Goal: Information Seeking & Learning: Check status

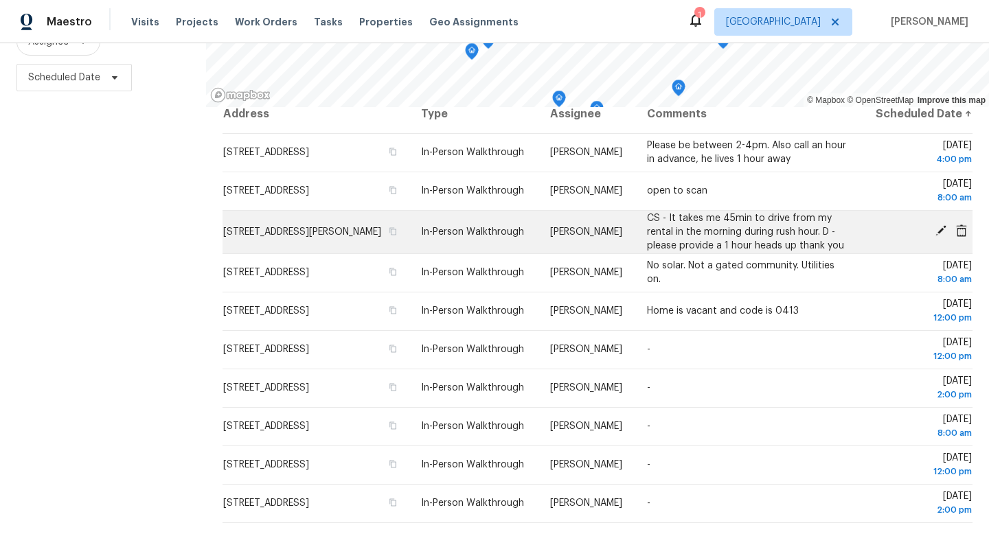
scroll to position [22, 0]
click at [397, 233] on icon "button" at bounding box center [393, 231] width 8 height 8
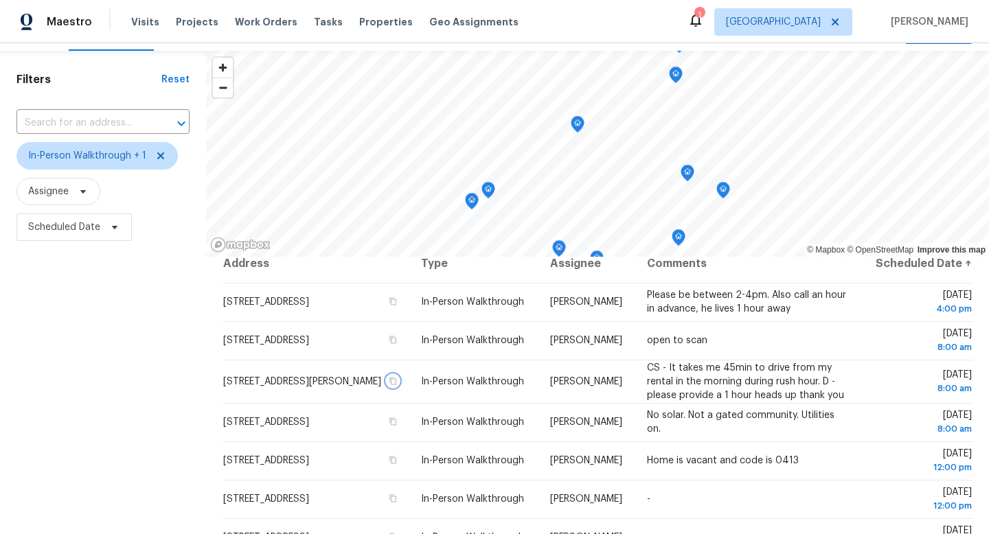
scroll to position [0, 0]
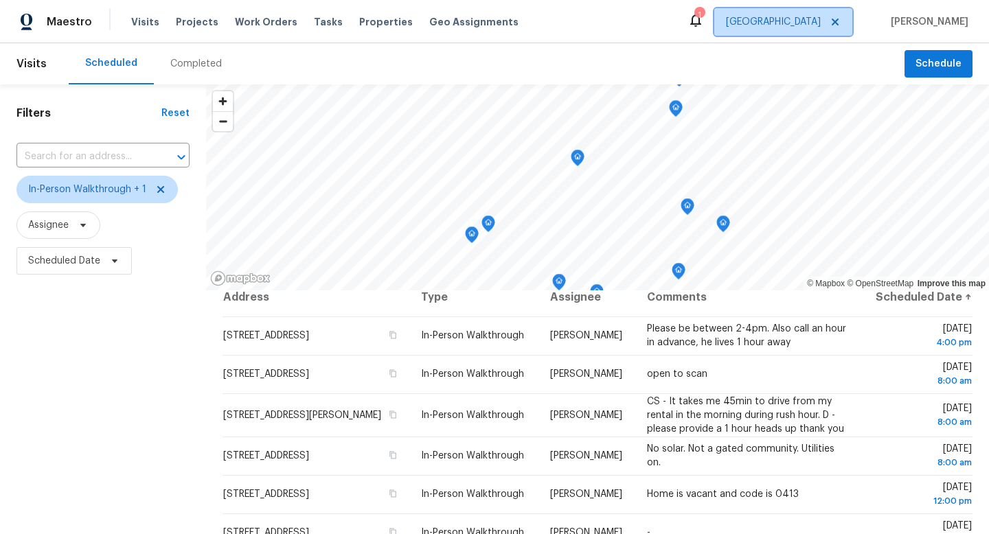
click at [785, 15] on span "[GEOGRAPHIC_DATA]" at bounding box center [773, 22] width 95 height 14
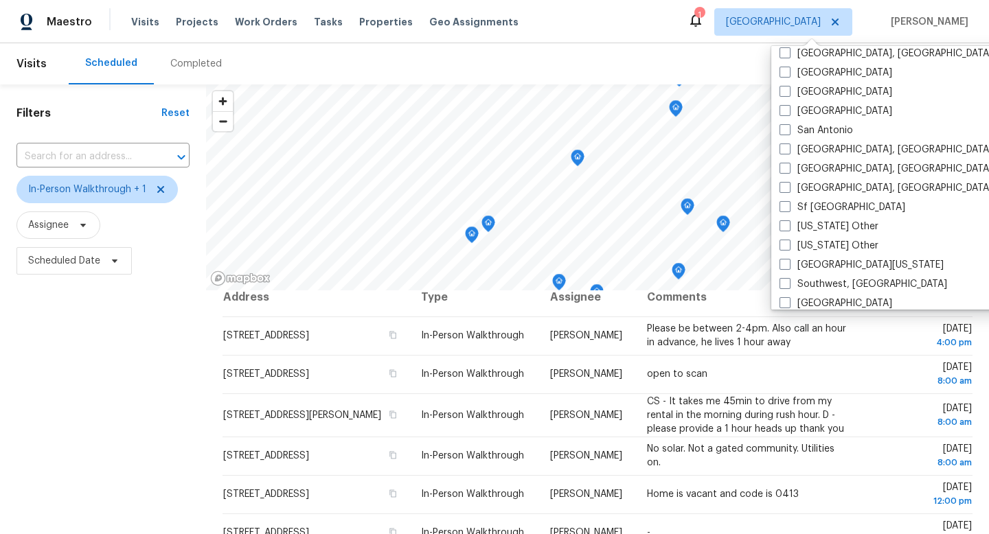
scroll to position [1803, 0]
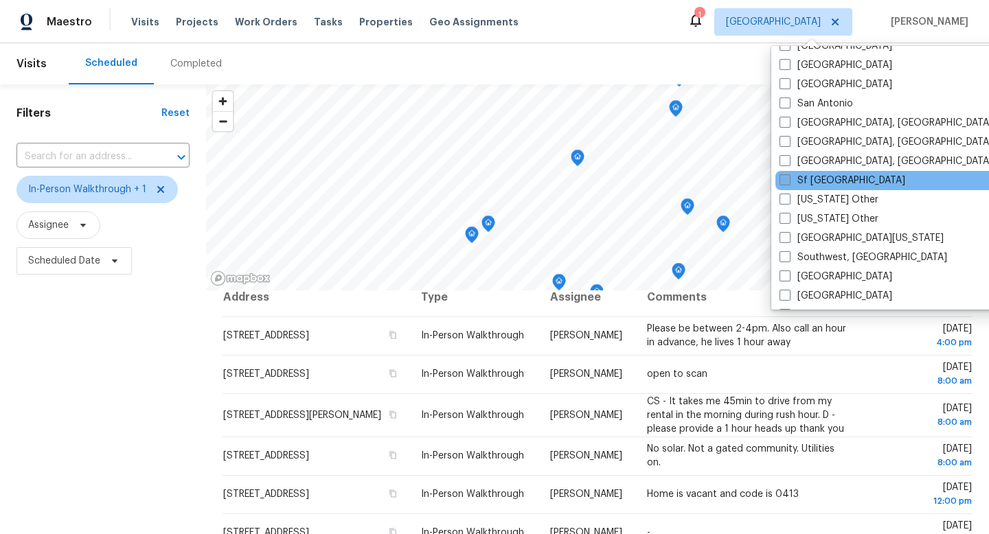
click at [811, 177] on label "Sf Bay Area" at bounding box center [842, 181] width 126 height 14
click at [788, 177] on input "Sf Bay Area" at bounding box center [783, 178] width 9 height 9
checkbox input "true"
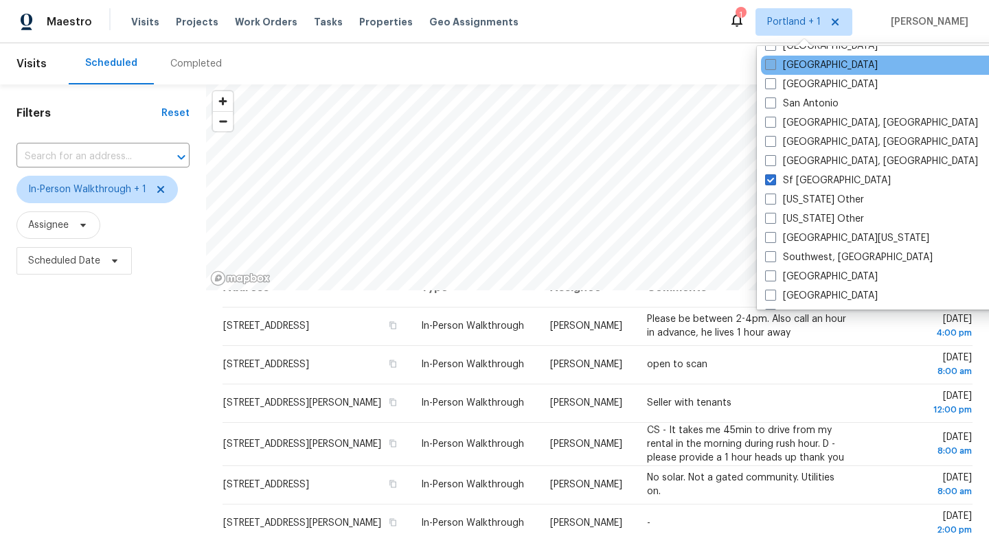
click at [787, 68] on label "Sacramento" at bounding box center [821, 65] width 113 height 14
click at [774, 67] on input "Sacramento" at bounding box center [769, 62] width 9 height 9
checkbox input "true"
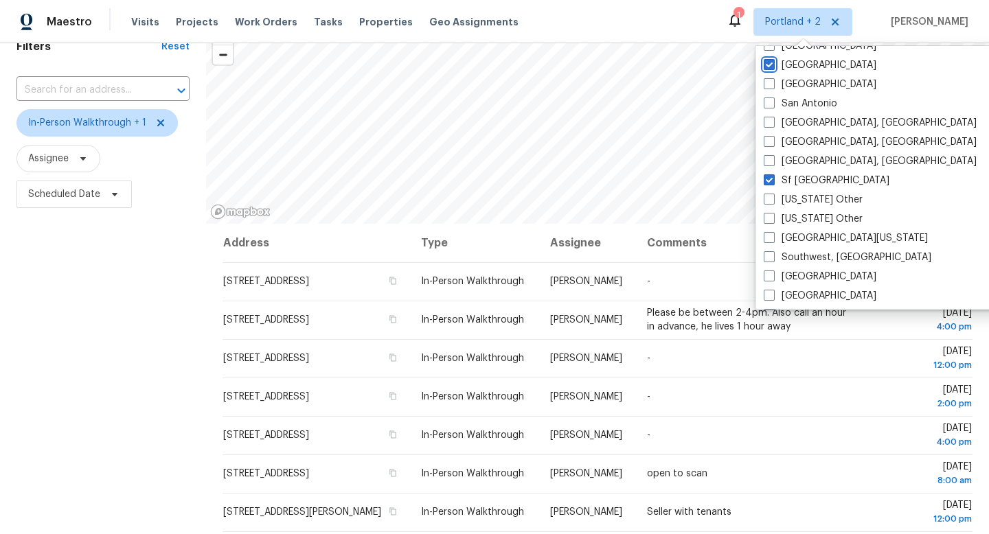
scroll to position [58, 0]
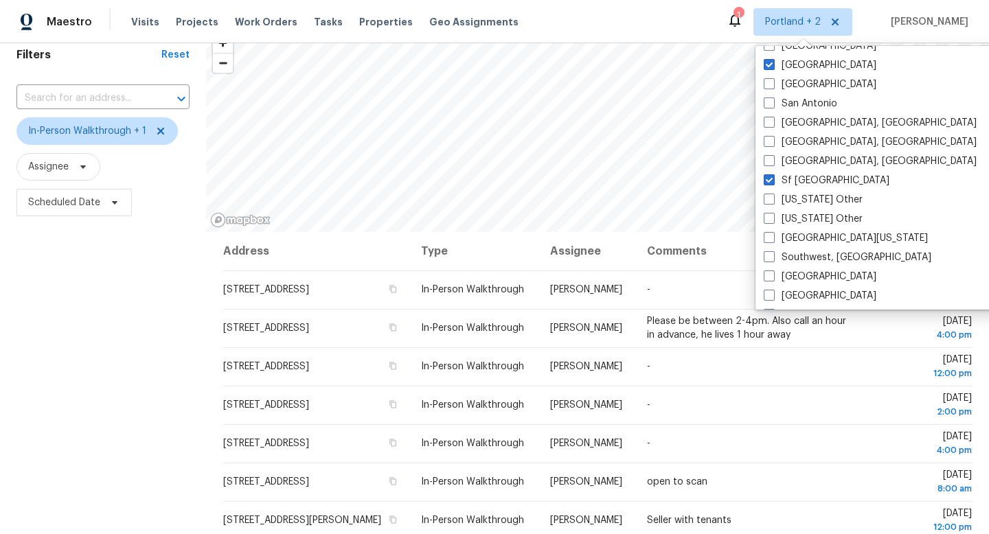
click at [76, 316] on div "Filters Reset ​ In-Person Walkthrough + 1 Assignee Scheduled Date" at bounding box center [103, 342] width 206 height 633
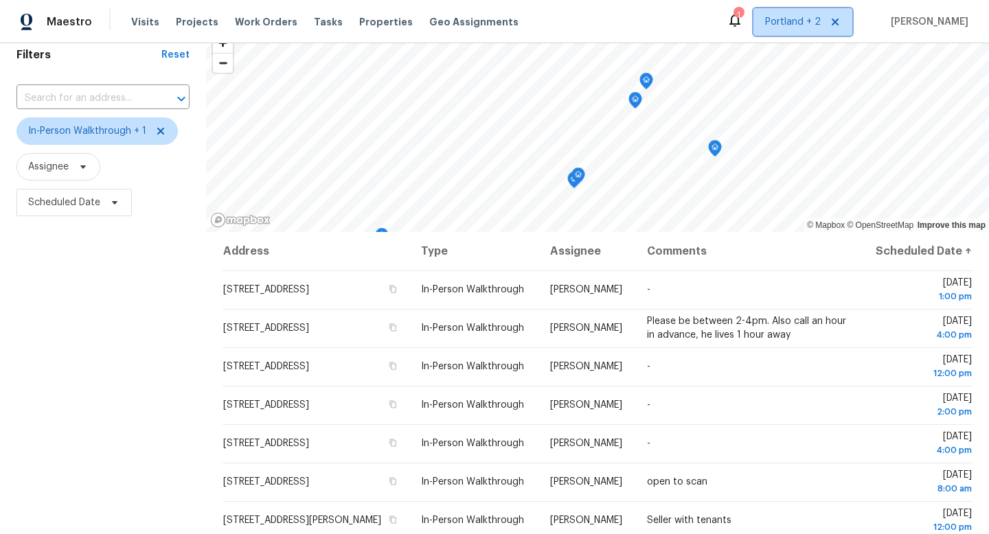
click at [777, 25] on span "Portland + 2" at bounding box center [793, 22] width 56 height 14
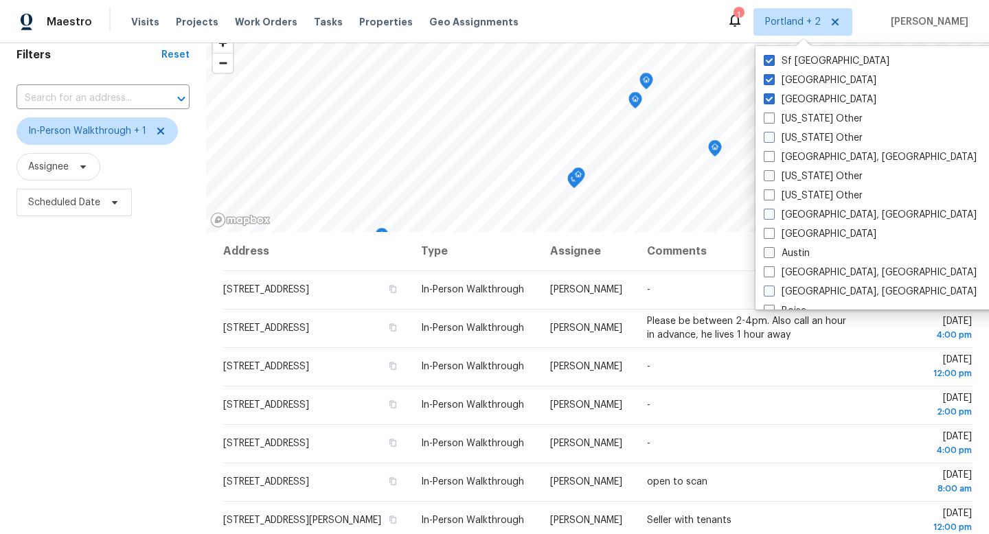
click at [65, 357] on div "Filters Reset ​ In-Person Walkthrough + 1 Assignee Scheduled Date" at bounding box center [103, 342] width 206 height 633
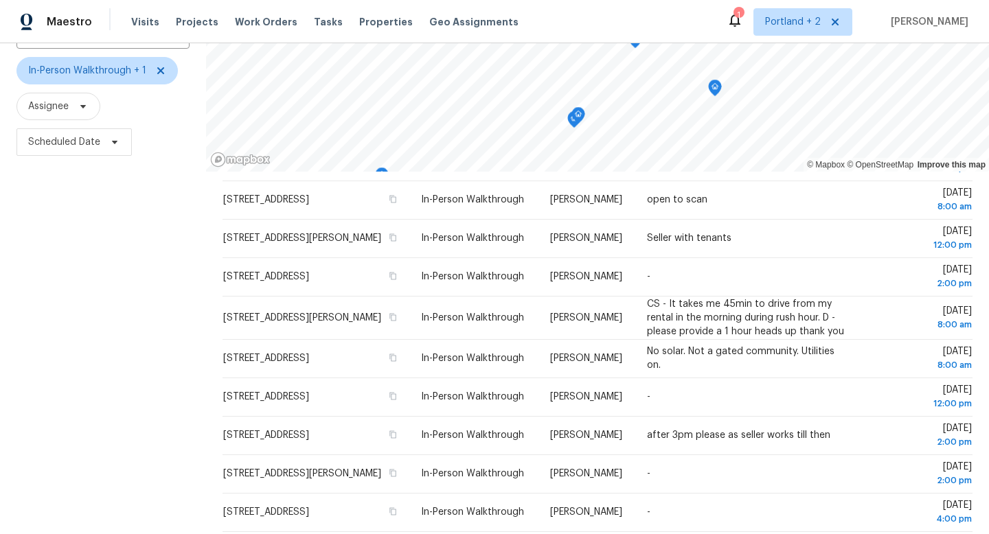
scroll to position [0, 0]
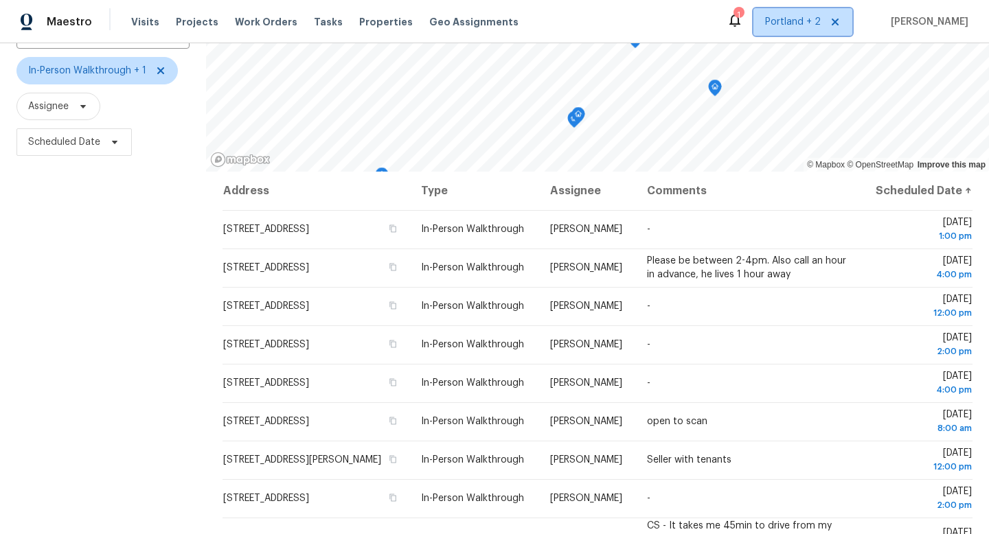
click at [802, 23] on span "Portland + 2" at bounding box center [793, 22] width 56 height 14
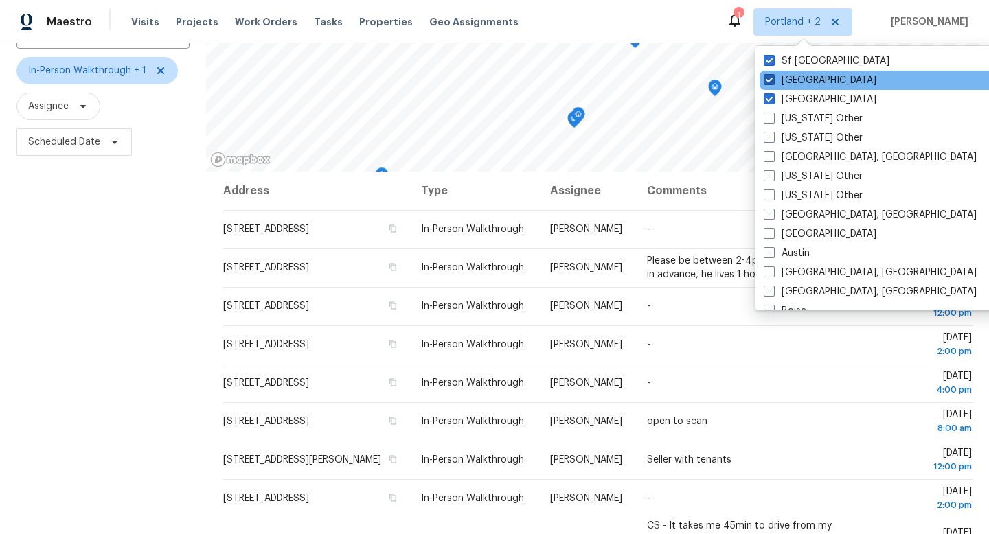
click at [810, 82] on label "Sacramento" at bounding box center [819, 80] width 113 height 14
click at [772, 82] on input "Sacramento" at bounding box center [767, 77] width 9 height 9
checkbox input "false"
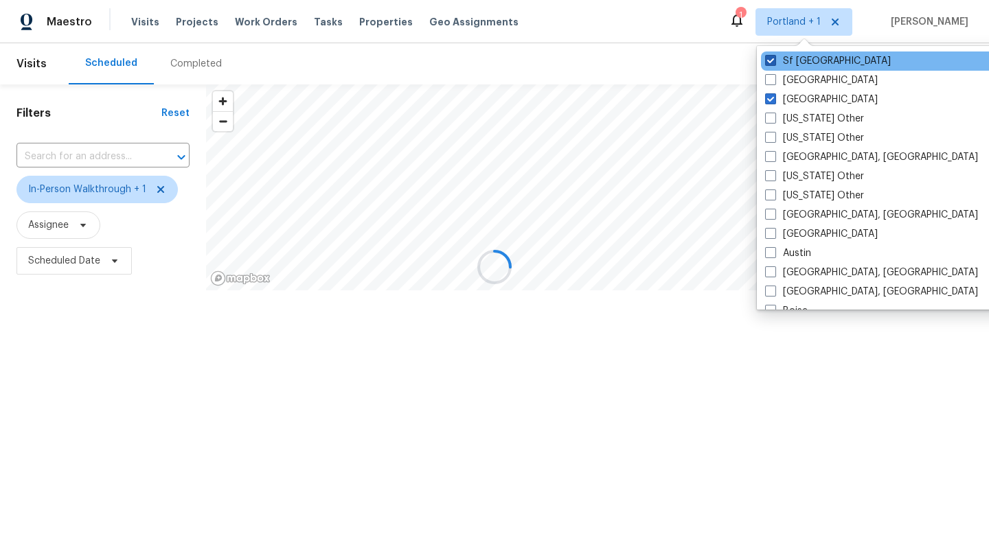
click at [810, 65] on label "Sf Bay Area" at bounding box center [828, 61] width 126 height 14
click at [774, 63] on input "Sf Bay Area" at bounding box center [769, 58] width 9 height 9
checkbox input "false"
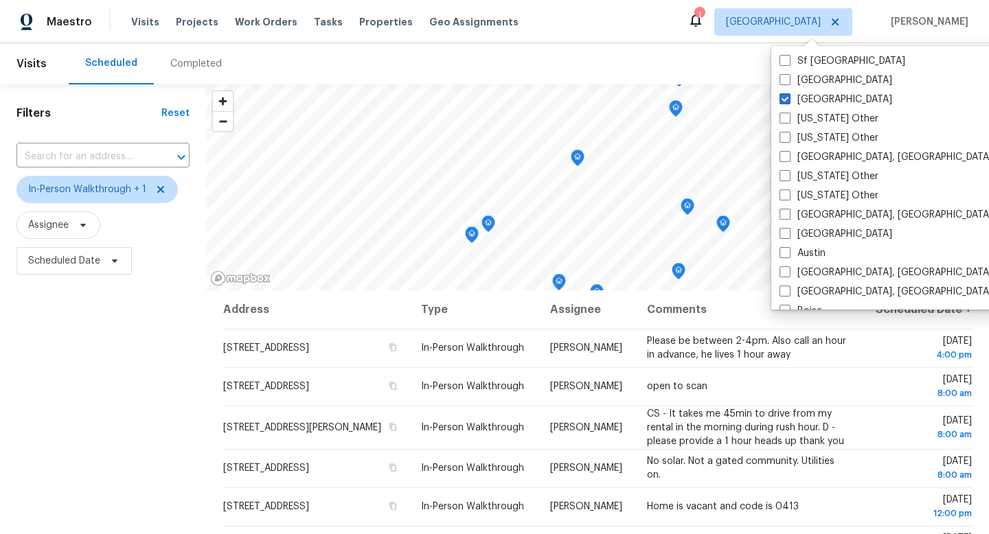
click at [82, 359] on div "Filters Reset ​ In-Person Walkthrough + 1 Assignee Scheduled Date" at bounding box center [103, 400] width 206 height 633
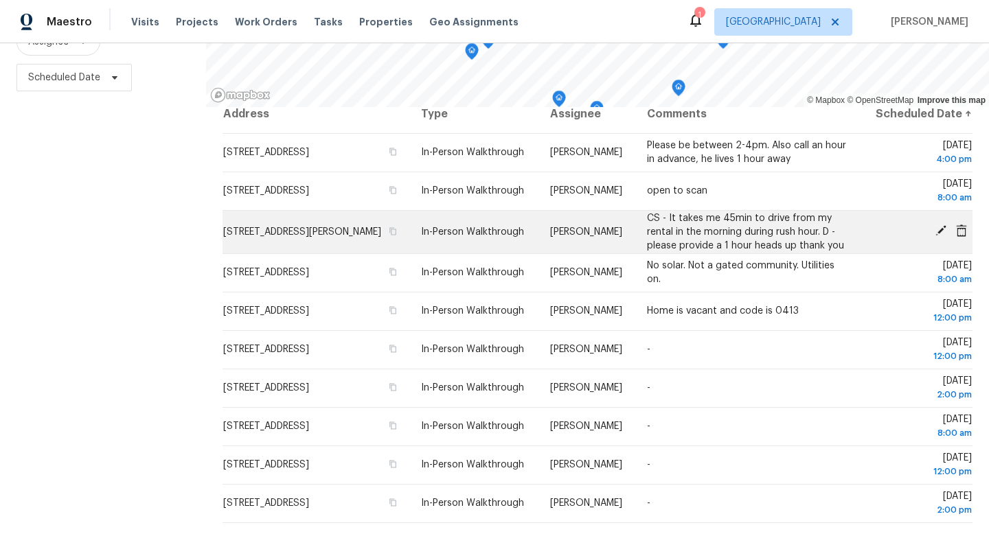
scroll to position [23, 0]
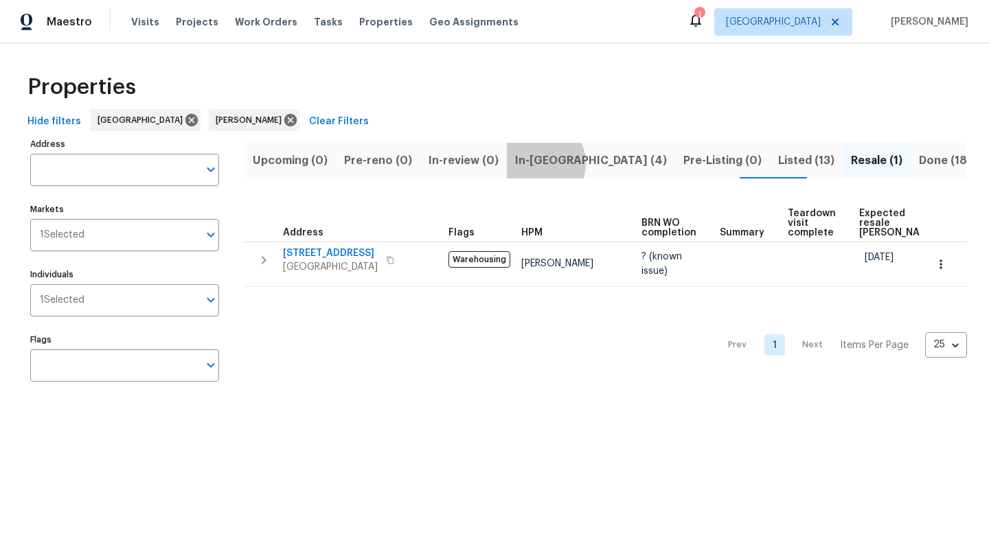
click at [534, 163] on span "In-reno (4)" at bounding box center [591, 160] width 152 height 19
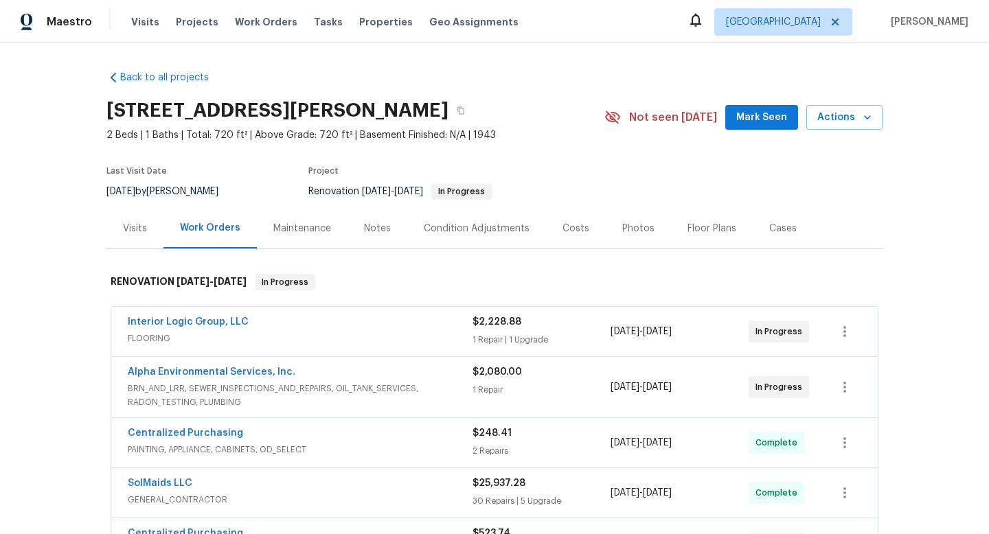
scroll to position [23, 0]
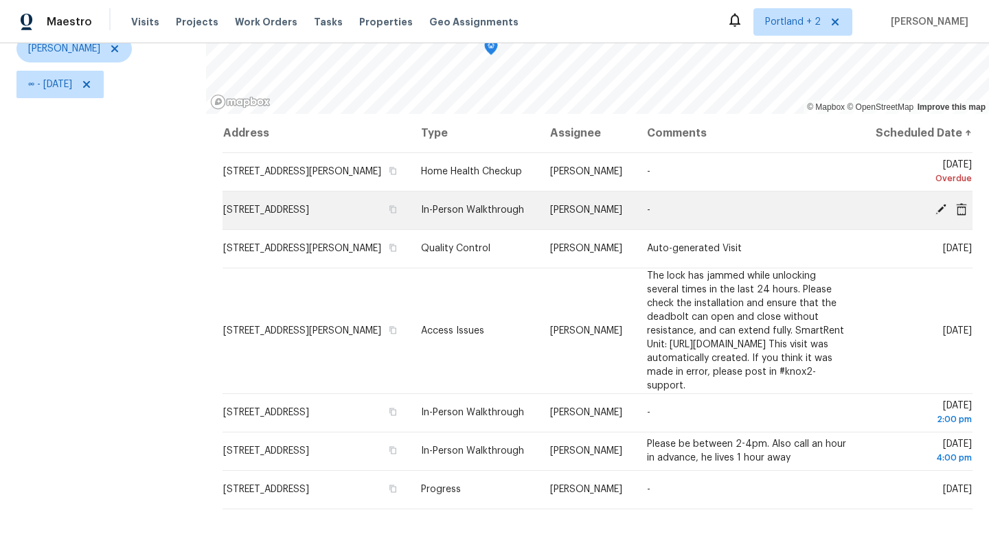
scroll to position [175, 0]
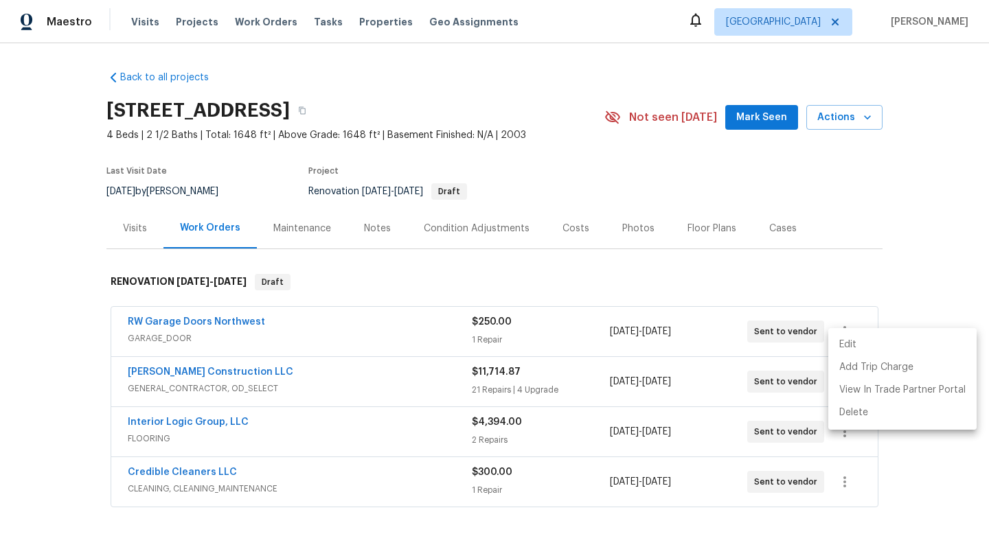
scroll to position [137, 0]
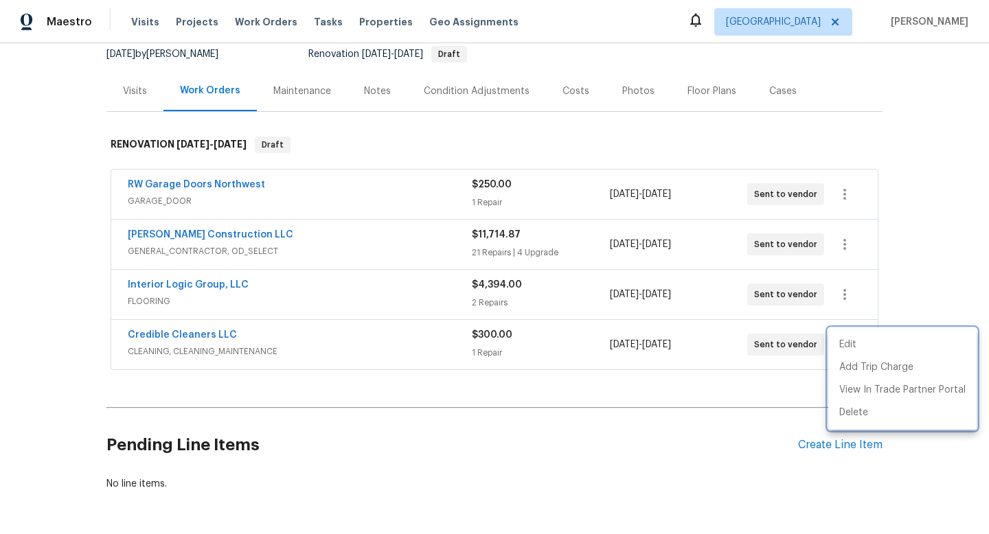
click at [56, 141] on div at bounding box center [494, 267] width 989 height 534
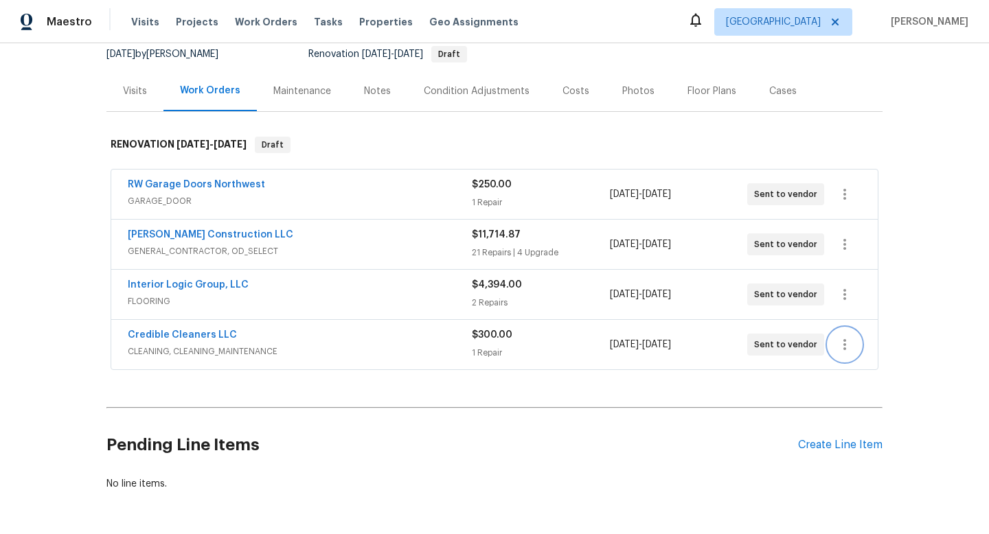
scroll to position [0, 0]
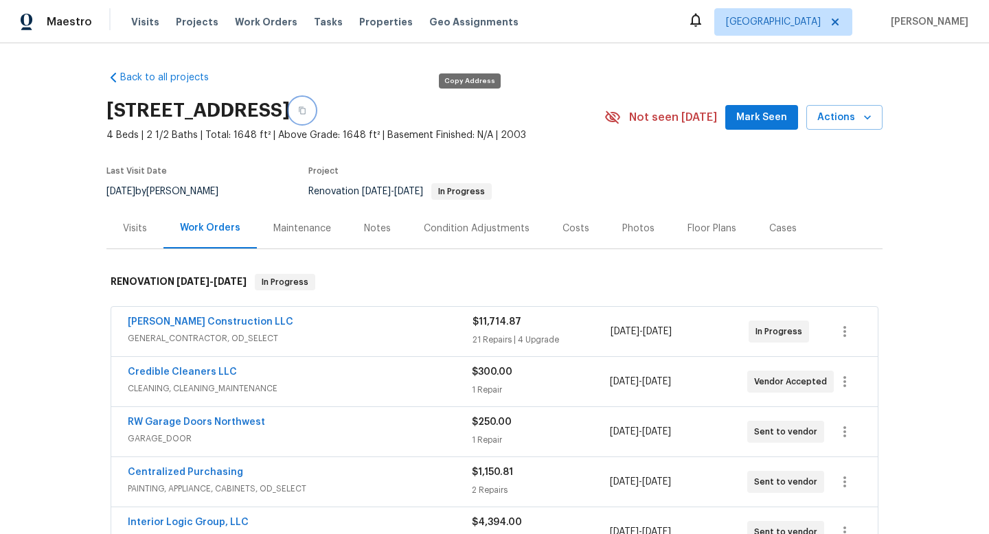
click at [306, 108] on icon "button" at bounding box center [302, 110] width 8 height 8
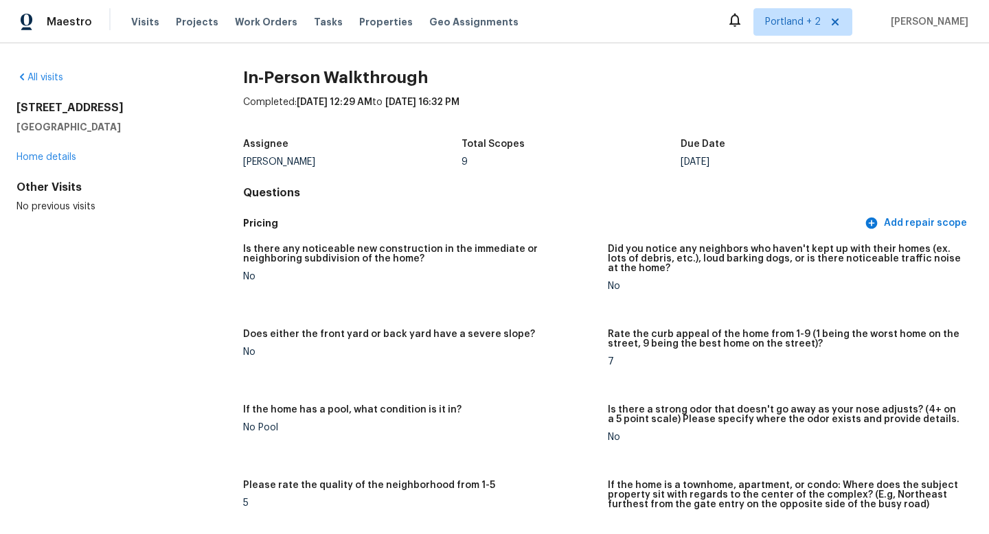
scroll to position [2451, 0]
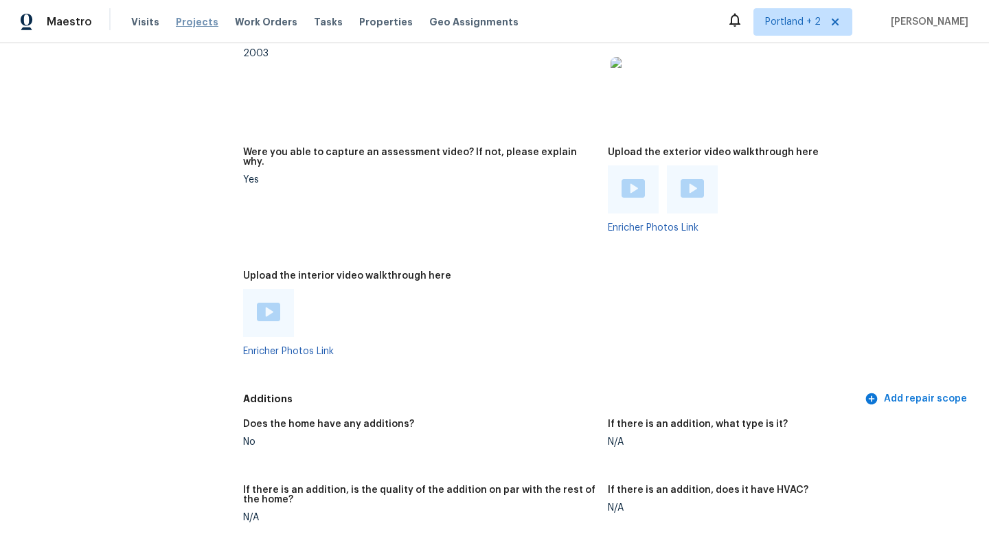
click at [186, 21] on span "Projects" at bounding box center [197, 22] width 43 height 14
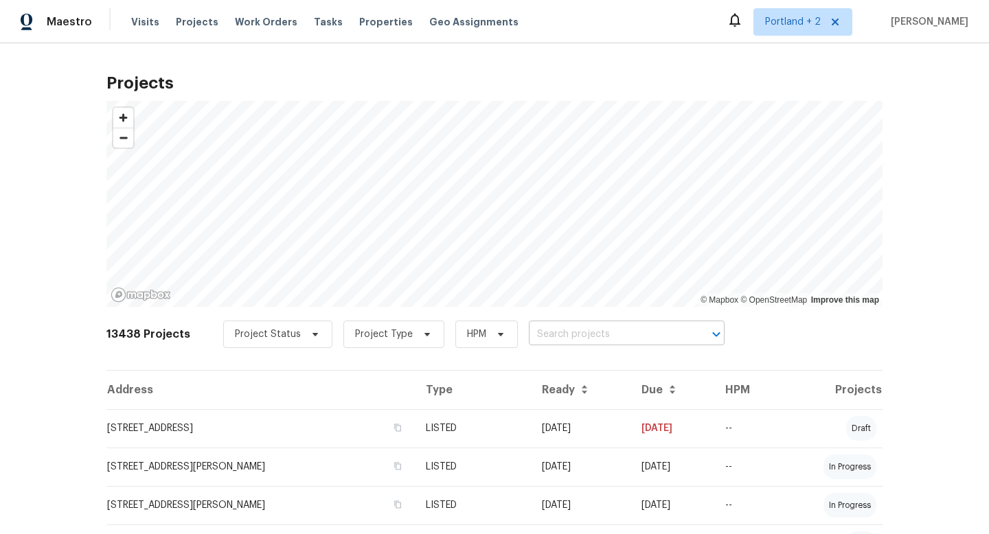
click at [629, 336] on input "text" at bounding box center [607, 334] width 157 height 21
type input "5906"
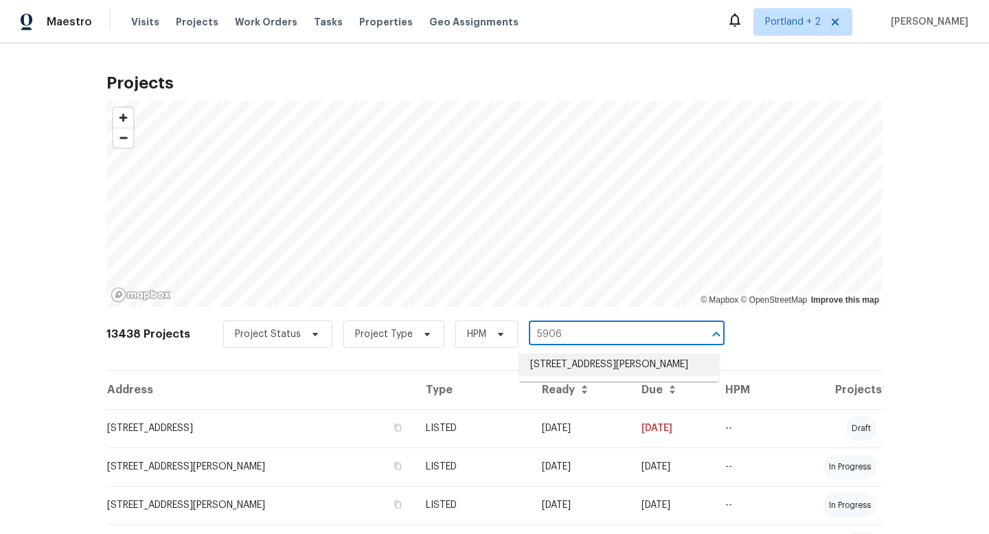
click at [651, 376] on li "5906 NE Sumner St, Portland, OR 97218" at bounding box center [619, 365] width 200 height 23
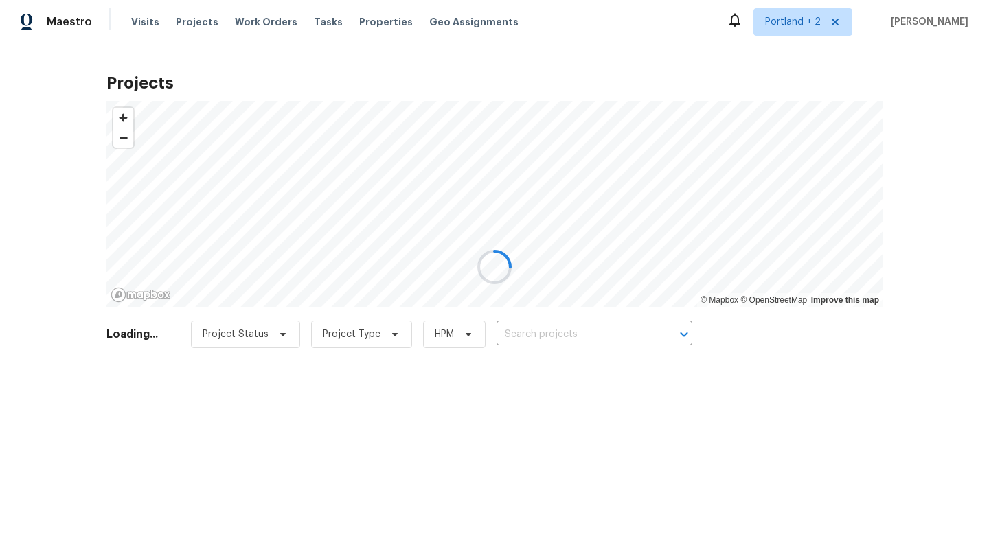
type input "5906 NE Sumner St, Portland, OR 97218"
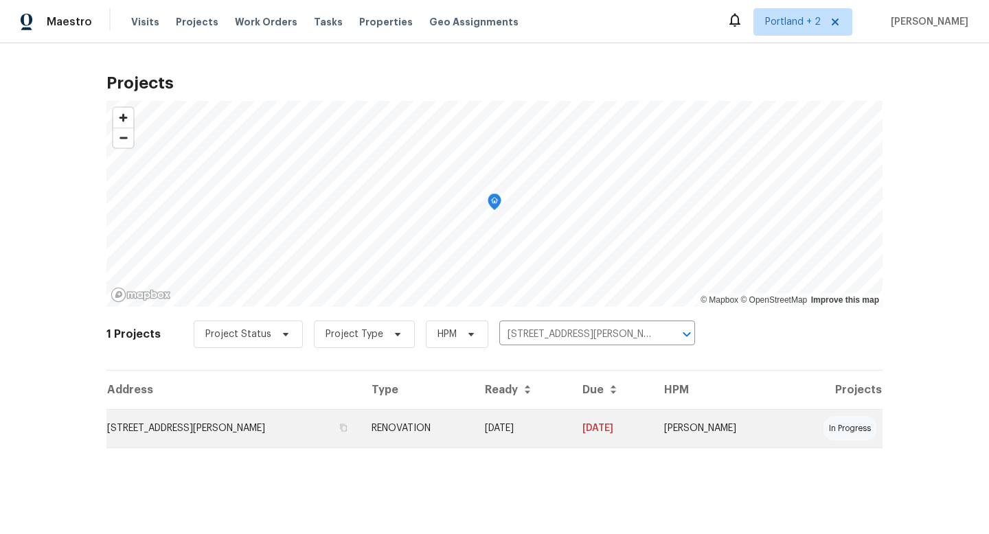
click at [185, 431] on td "5906 NE Sumner St, Portland, OR 97218" at bounding box center [233, 428] width 254 height 38
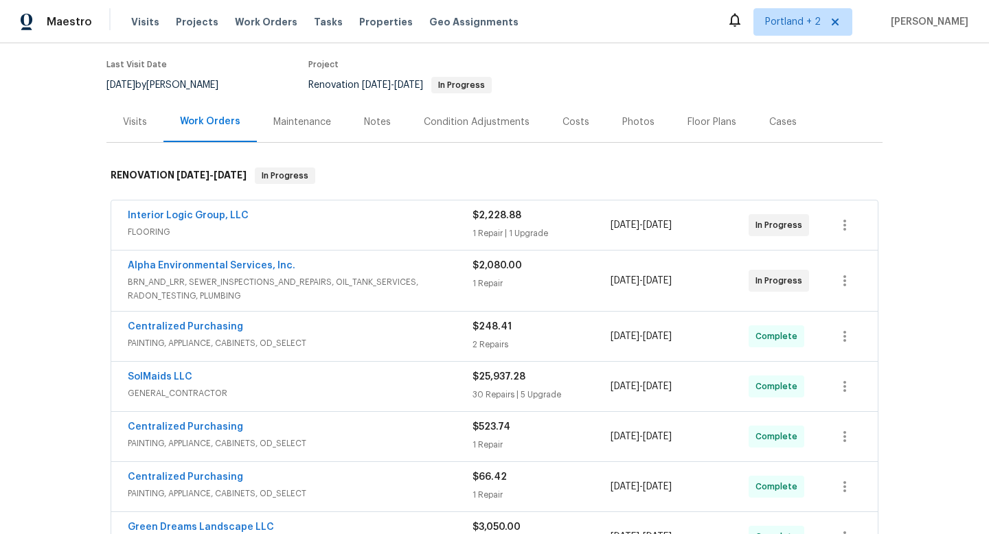
scroll to position [105, 0]
click at [415, 235] on span "FLOORING" at bounding box center [300, 234] width 345 height 14
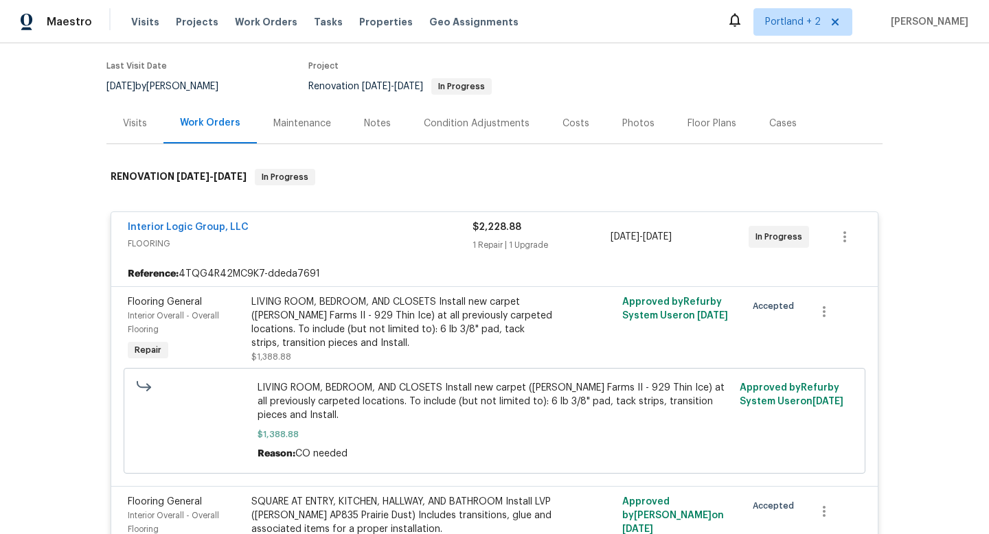
scroll to position [121, 0]
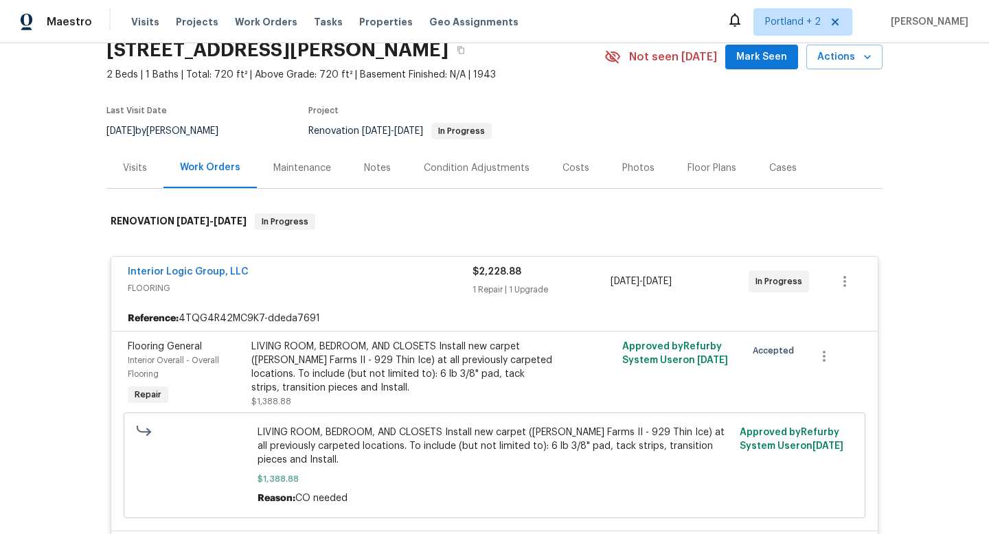
click at [566, 169] on div "Costs" at bounding box center [575, 168] width 27 height 14
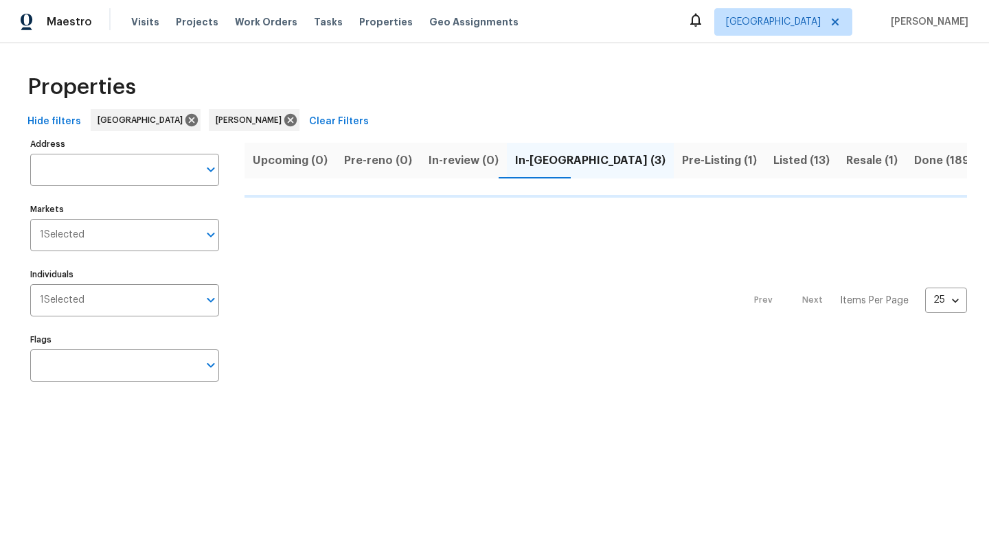
click at [682, 161] on span "Pre-Listing (1)" at bounding box center [719, 160] width 75 height 19
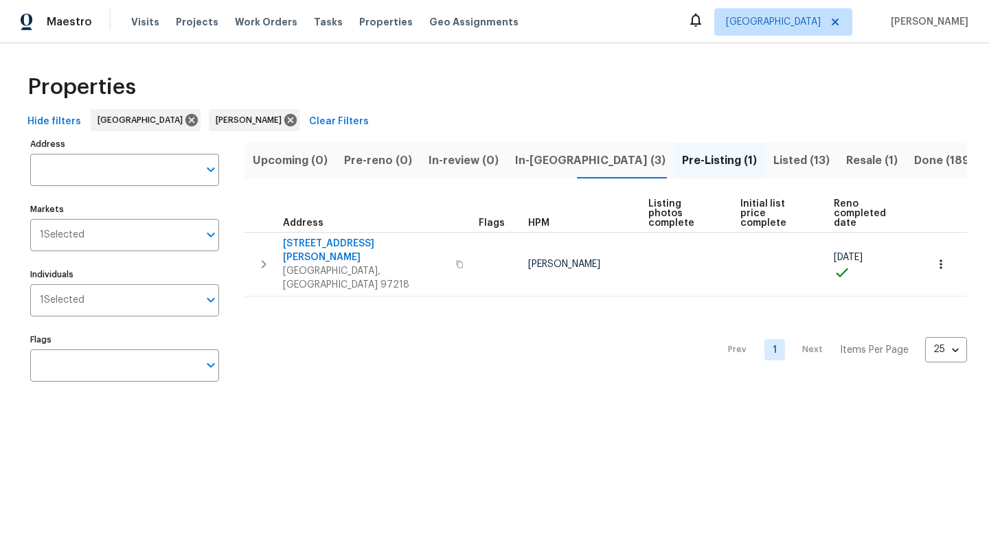
click at [846, 157] on span "Resale (1)" at bounding box center [871, 160] width 51 height 19
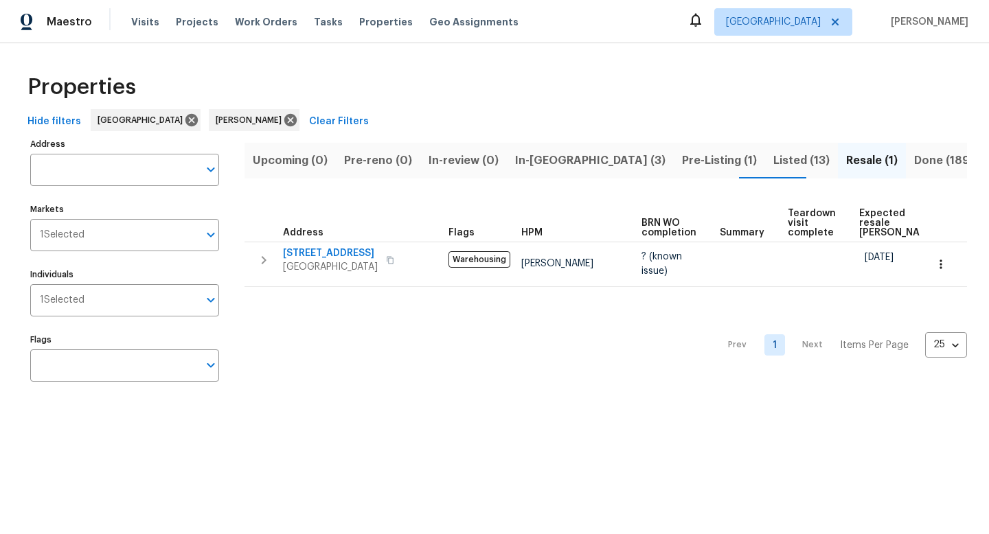
click at [520, 164] on span "In-[GEOGRAPHIC_DATA] (3)" at bounding box center [590, 160] width 150 height 19
